Goal: Information Seeking & Learning: Compare options

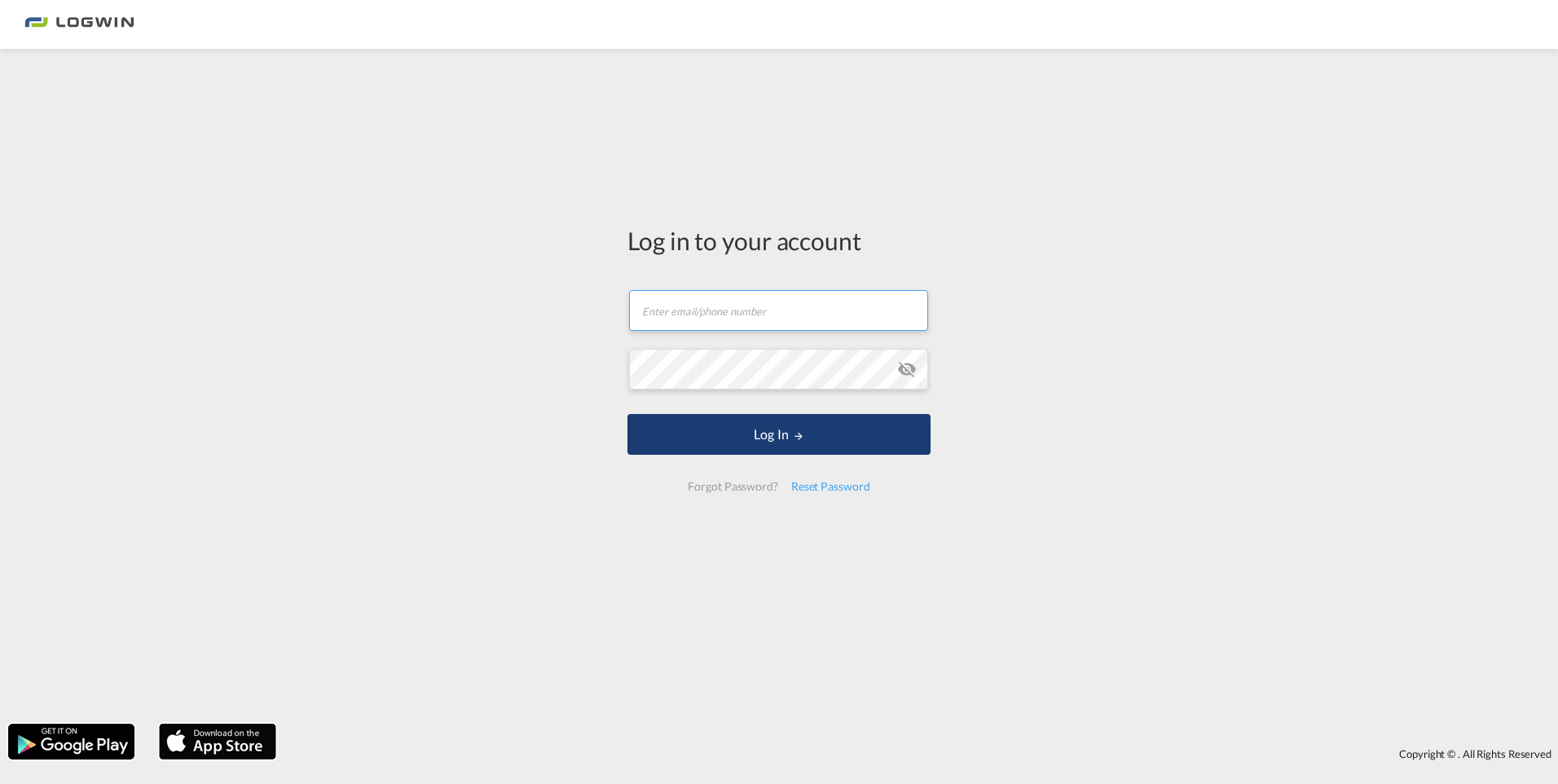
type input "[PERSON_NAME][EMAIL_ADDRESS][PERSON_NAME][DOMAIN_NAME]"
click at [825, 430] on button "Log In" at bounding box center [779, 434] width 303 height 41
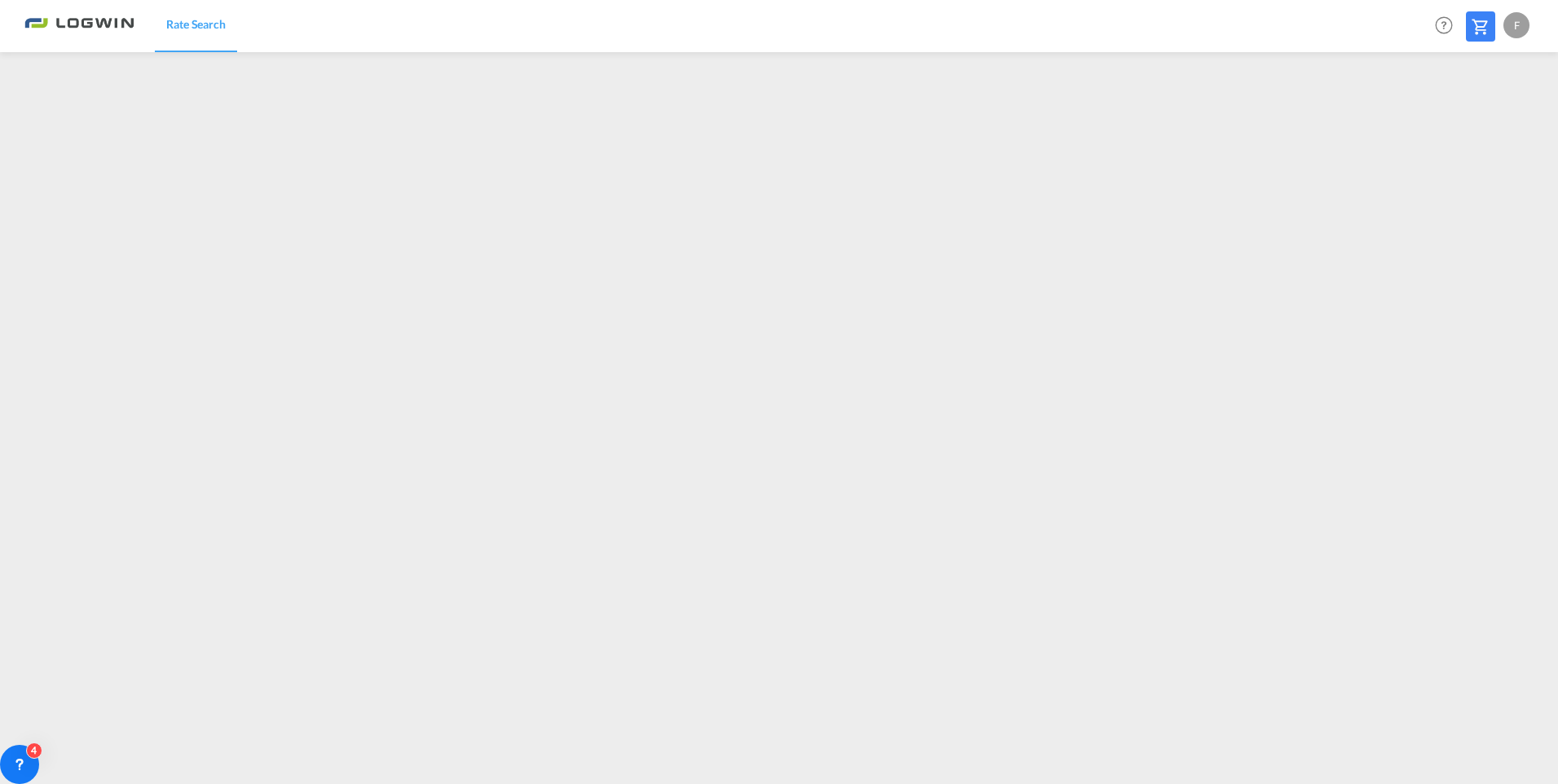
click at [1517, 22] on div "F" at bounding box center [1516, 25] width 26 height 26
click at [1467, 125] on button "Logout" at bounding box center [1497, 125] width 106 height 33
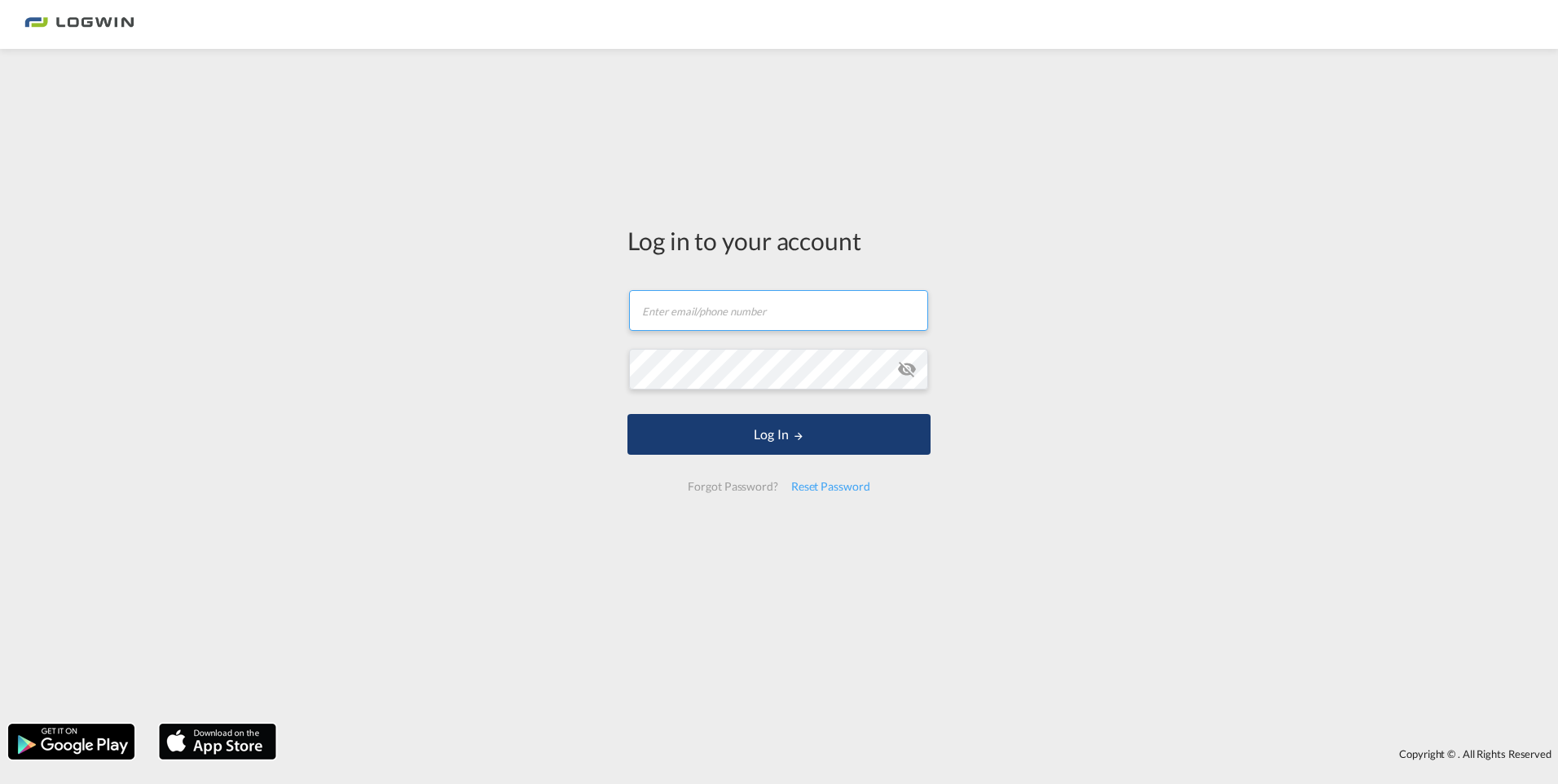
type input "[PERSON_NAME][EMAIL_ADDRESS][PERSON_NAME][DOMAIN_NAME]"
click at [901, 437] on button "Log In" at bounding box center [779, 434] width 303 height 41
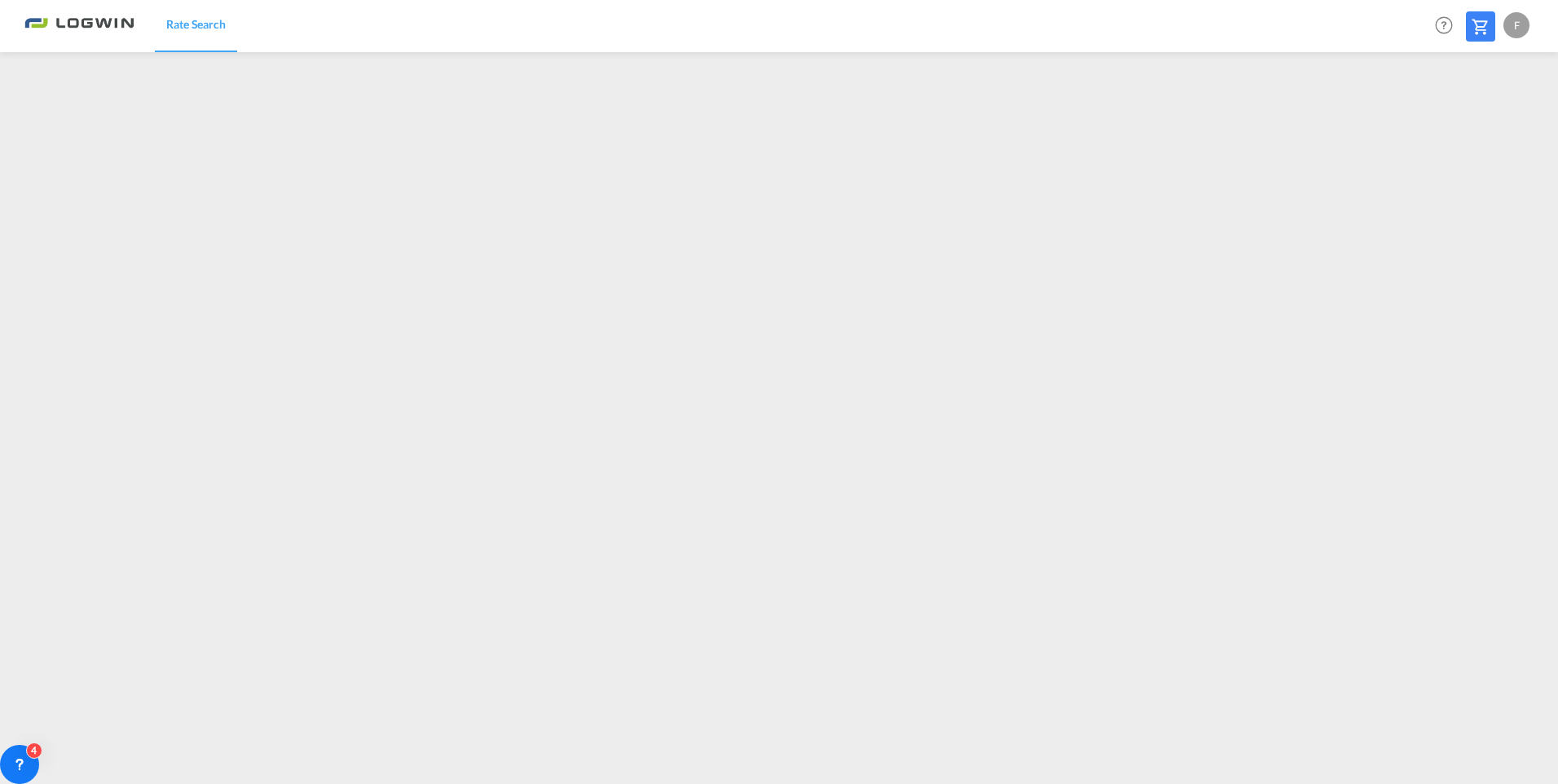
click at [1507, 24] on div "F" at bounding box center [1516, 25] width 26 height 26
click at [1482, 129] on button "Logout" at bounding box center [1497, 125] width 106 height 33
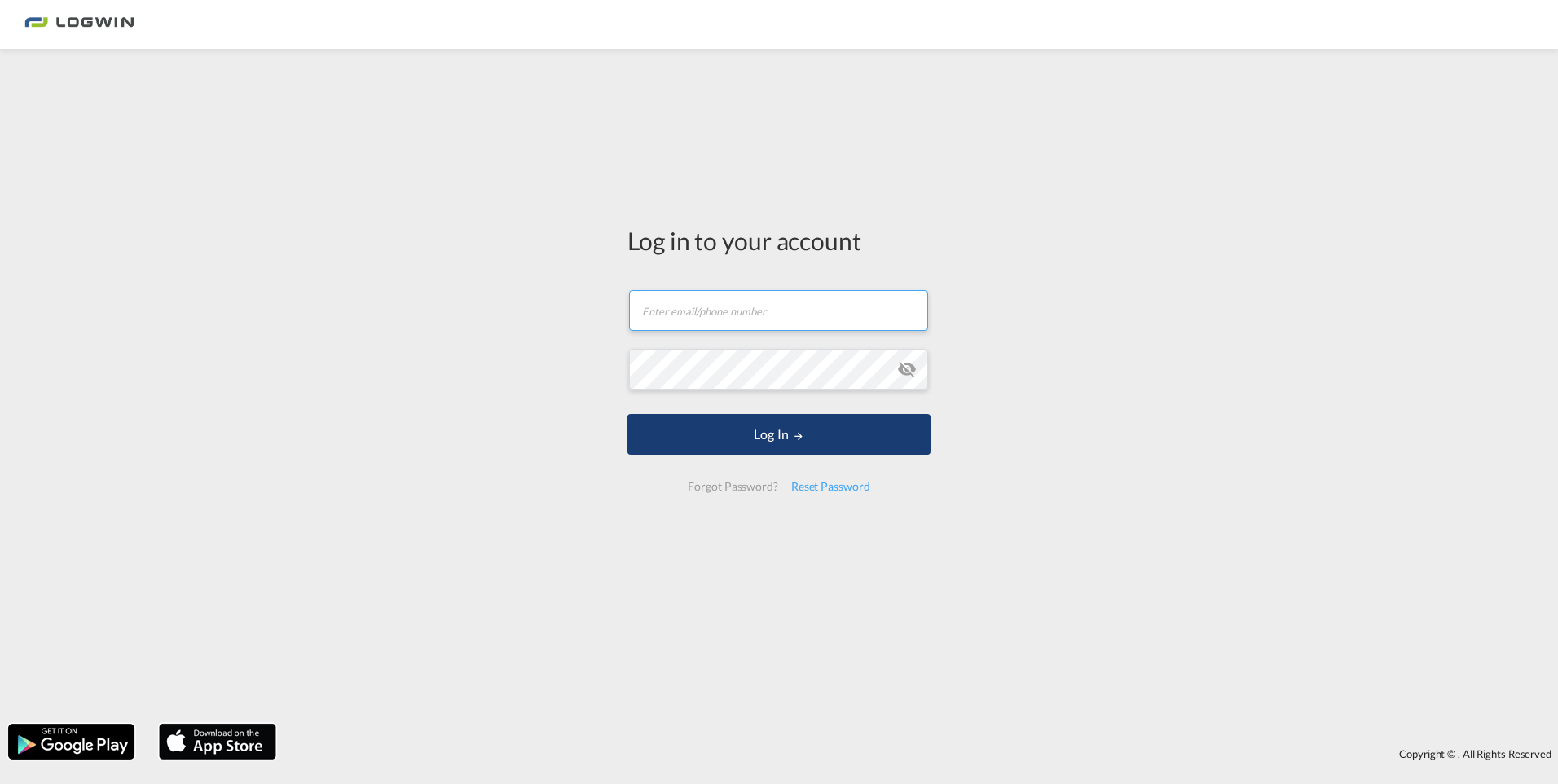
type input "[PERSON_NAME][EMAIL_ADDRESS][PERSON_NAME][DOMAIN_NAME]"
click at [789, 438] on button "Log In" at bounding box center [779, 434] width 303 height 41
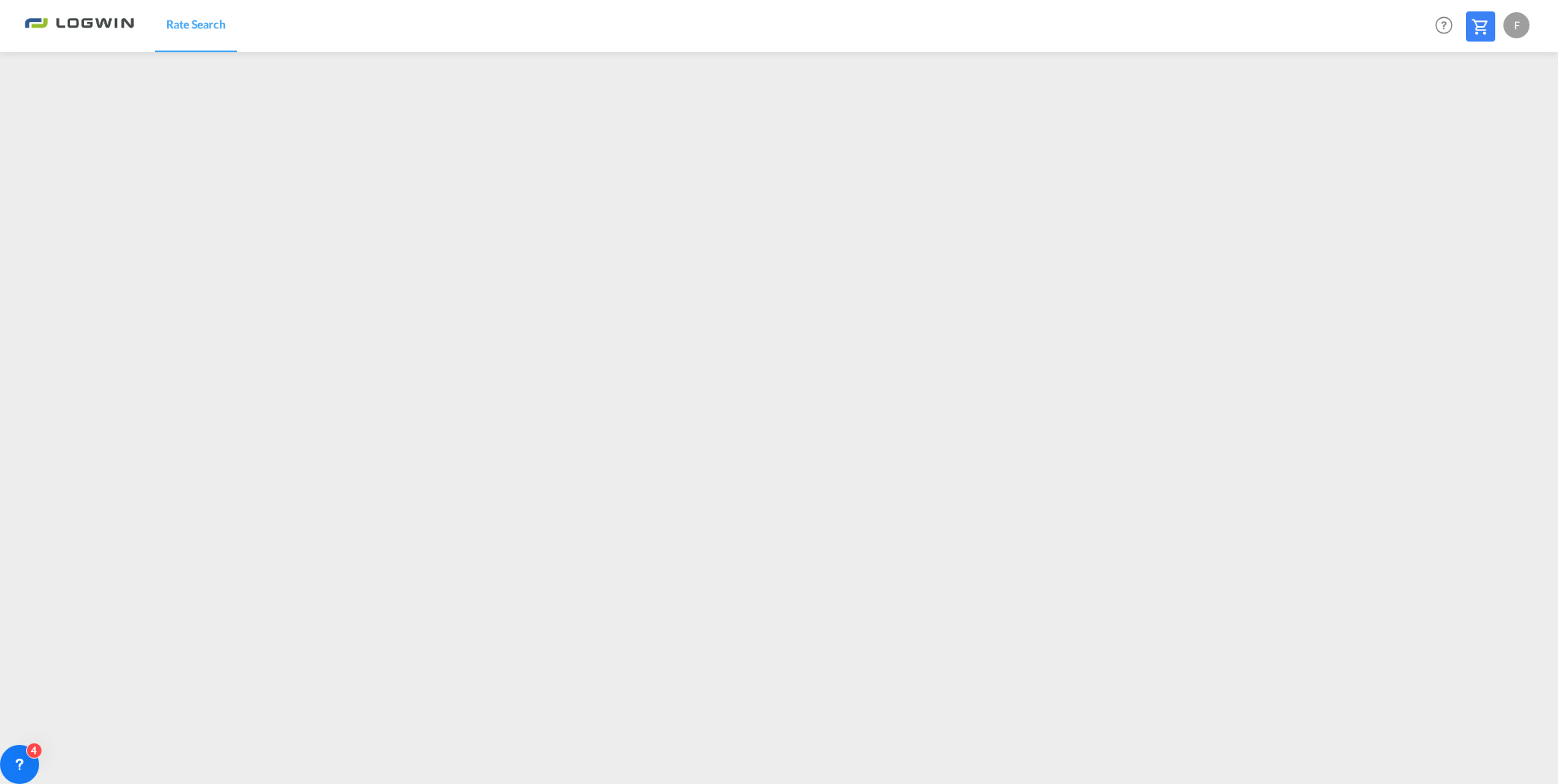
click at [1513, 29] on div "F" at bounding box center [1516, 25] width 26 height 26
click at [1380, 452] on md-backdrop at bounding box center [779, 392] width 1558 height 784
click at [1521, 25] on div "F" at bounding box center [1516, 25] width 26 height 26
click at [1485, 126] on button "Logout" at bounding box center [1497, 125] width 106 height 33
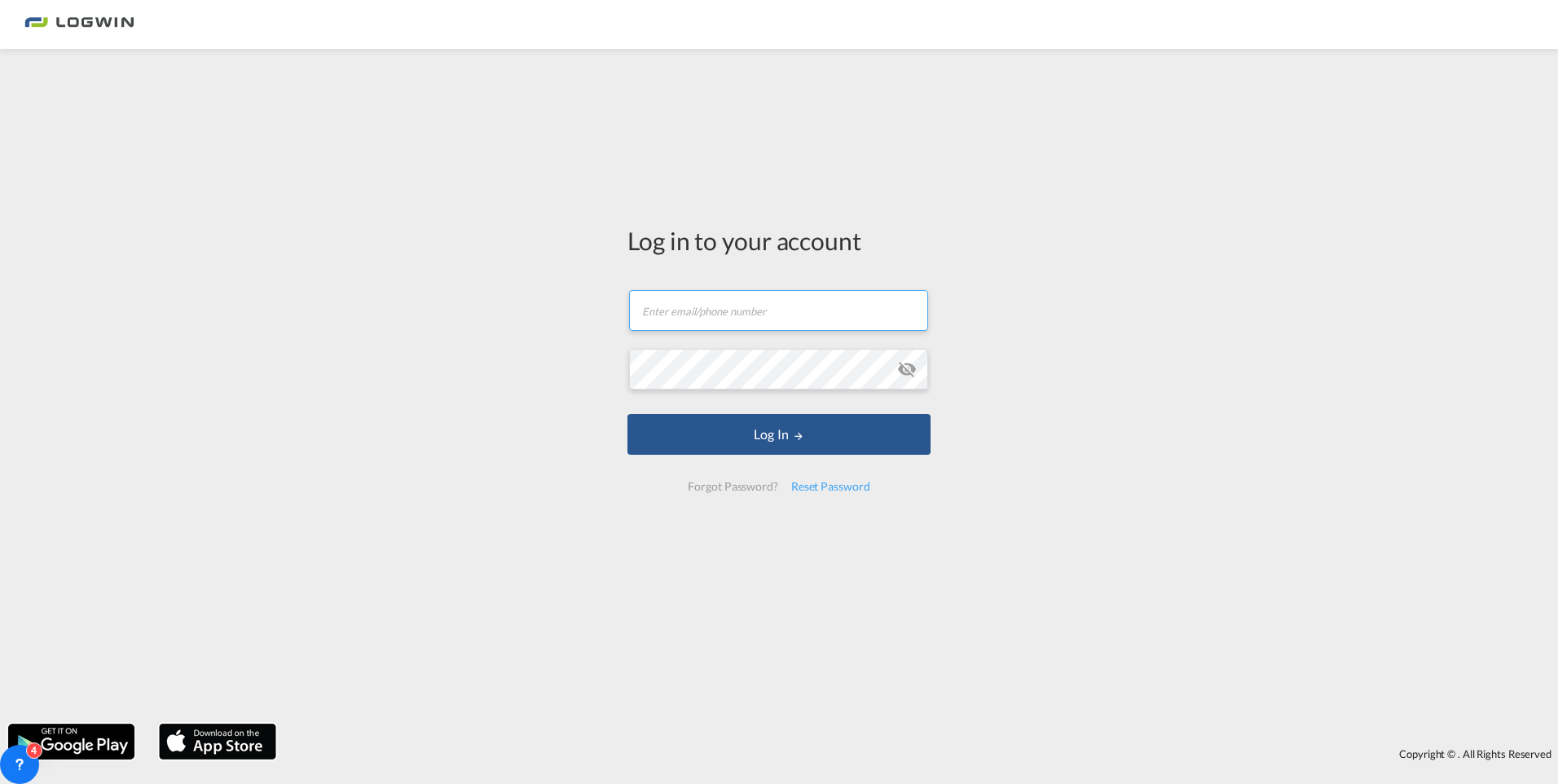
type input "[PERSON_NAME][EMAIL_ADDRESS][PERSON_NAME][DOMAIN_NAME]"
